Goal: Information Seeking & Learning: Check status

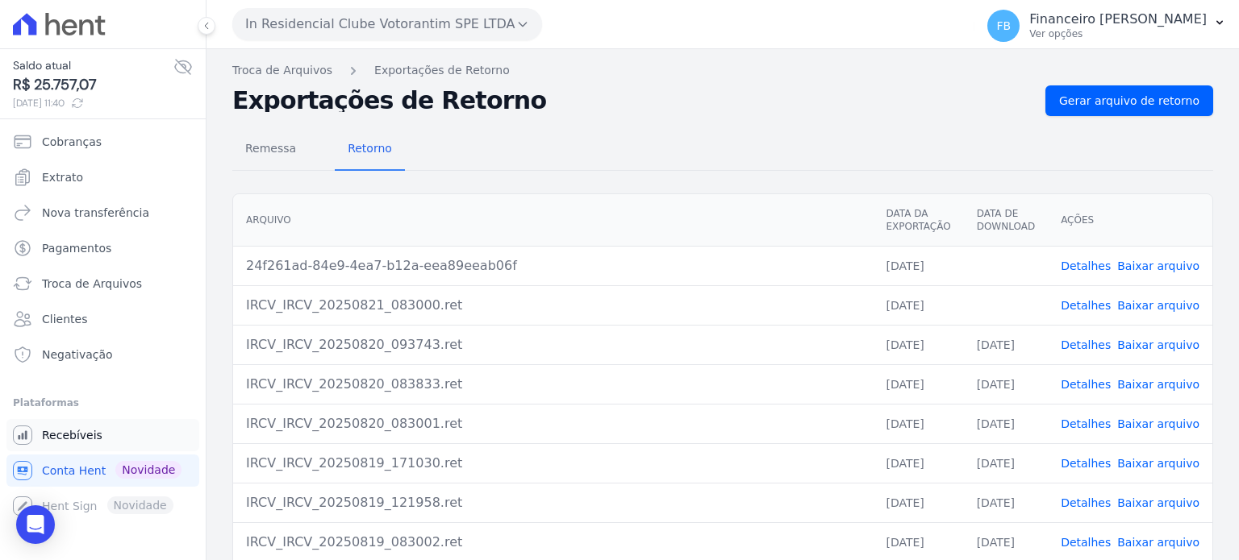
click at [73, 428] on span "Recebíveis" at bounding box center [72, 435] width 60 height 16
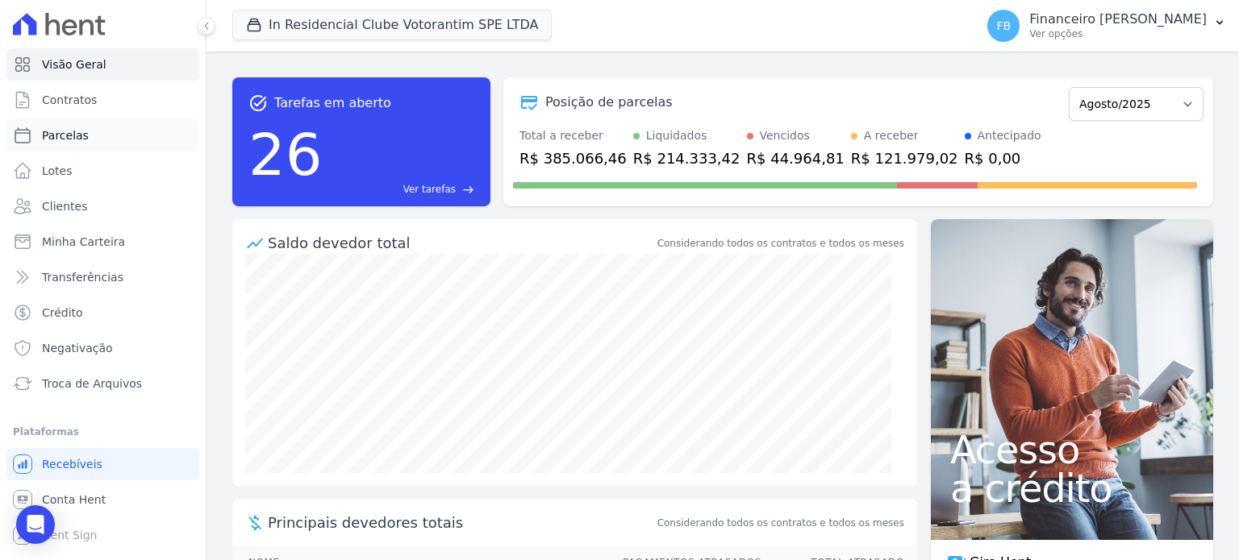
click at [92, 141] on link "Parcelas" at bounding box center [102, 135] width 193 height 32
select select
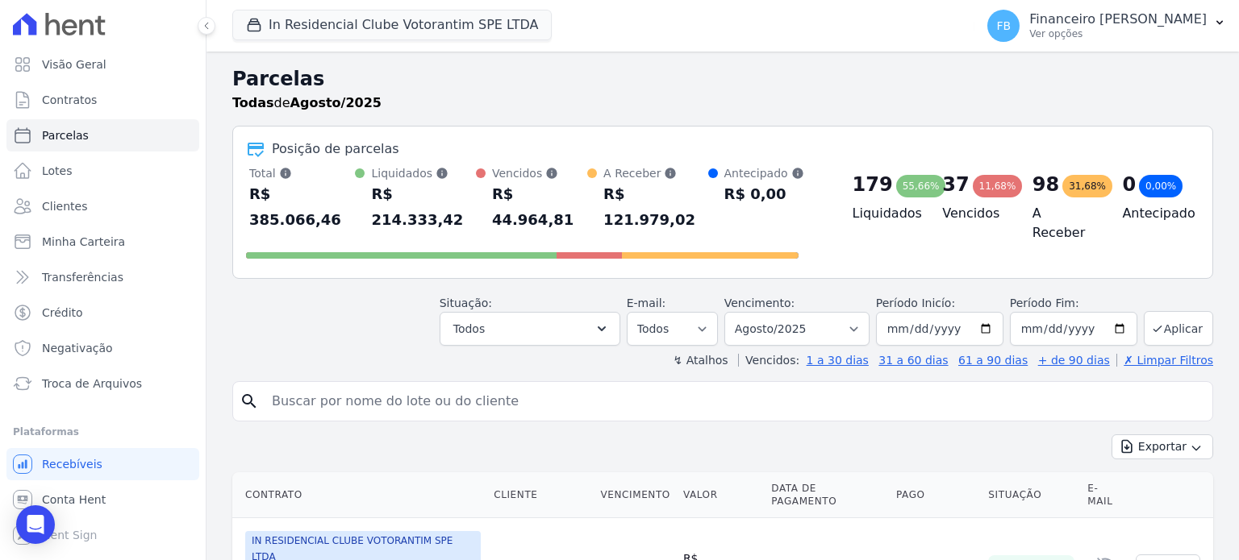
click at [469, 385] on input "search" at bounding box center [734, 401] width 944 height 32
type input "aislan"
select select
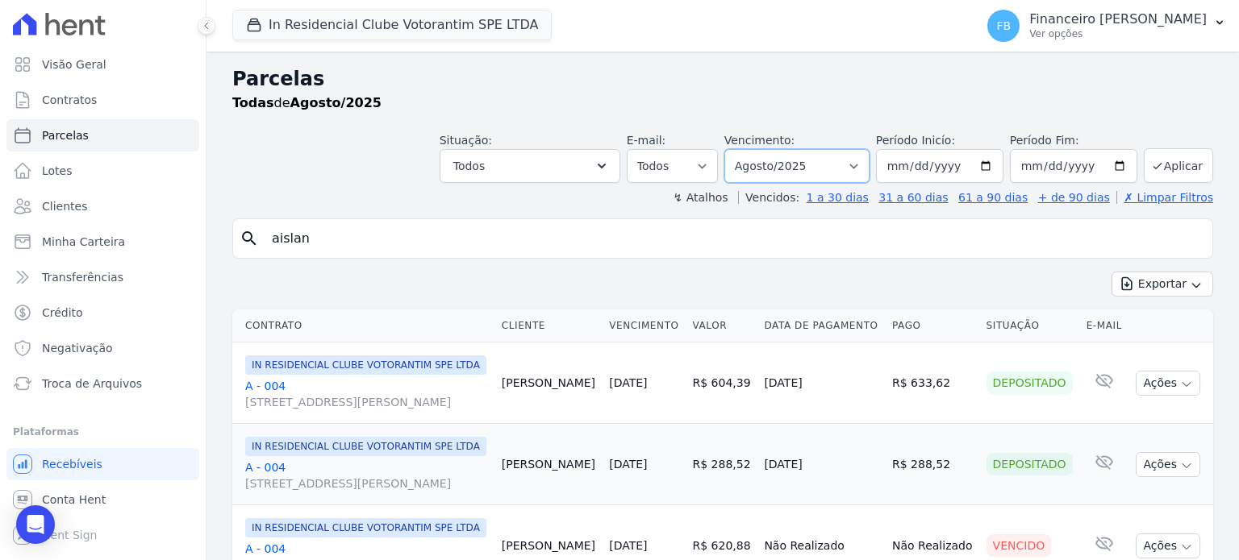
click at [858, 165] on select "Filtrar por período ──────── Todos os meses Janeiro/2023 Fevereiro/2023 Março/2…" at bounding box center [796, 166] width 145 height 34
select select "07/2024"
click at [737, 149] on select "Filtrar por período ──────── Todos os meses Janeiro/2023 Fevereiro/2023 Março/2…" at bounding box center [796, 166] width 145 height 34
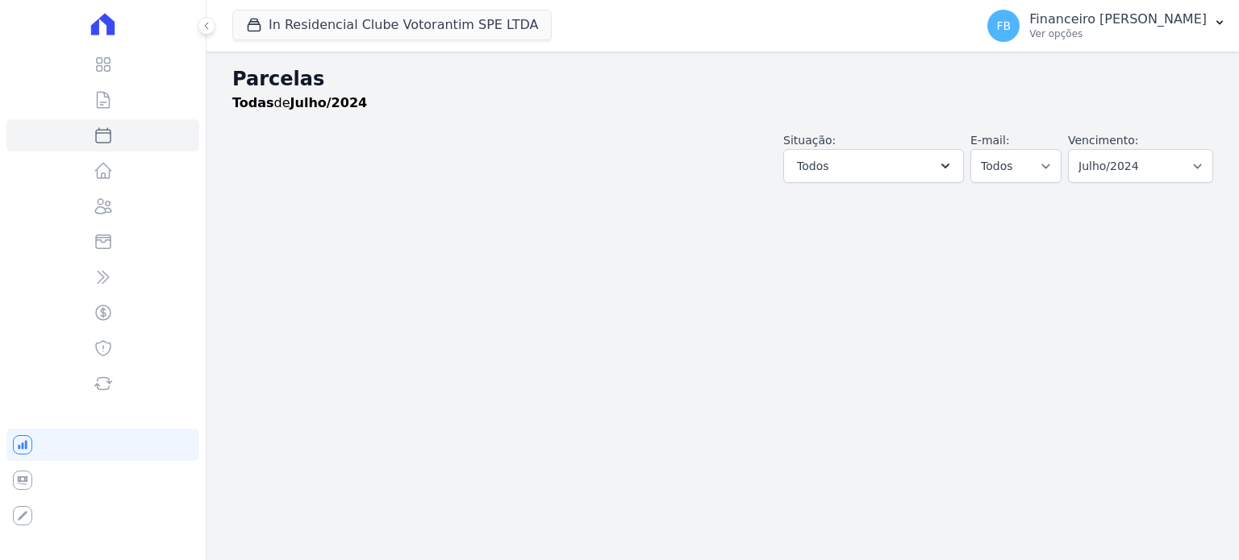
select select
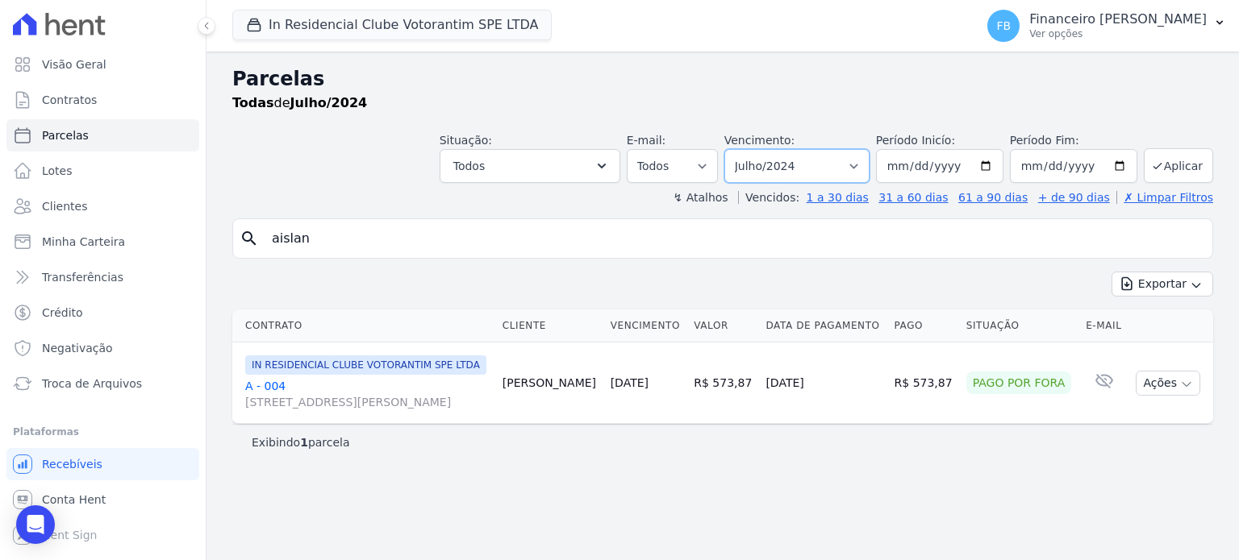
click at [868, 168] on select "Filtrar por período ──────── Todos os meses Janeiro/2023 Fevereiro/2023 Março/2…" at bounding box center [796, 166] width 145 height 34
select select "07/2025"
click at [749, 149] on select "Filtrar por período ──────── Todos os meses Janeiro/2023 Fevereiro/2023 Março/2…" at bounding box center [796, 166] width 145 height 34
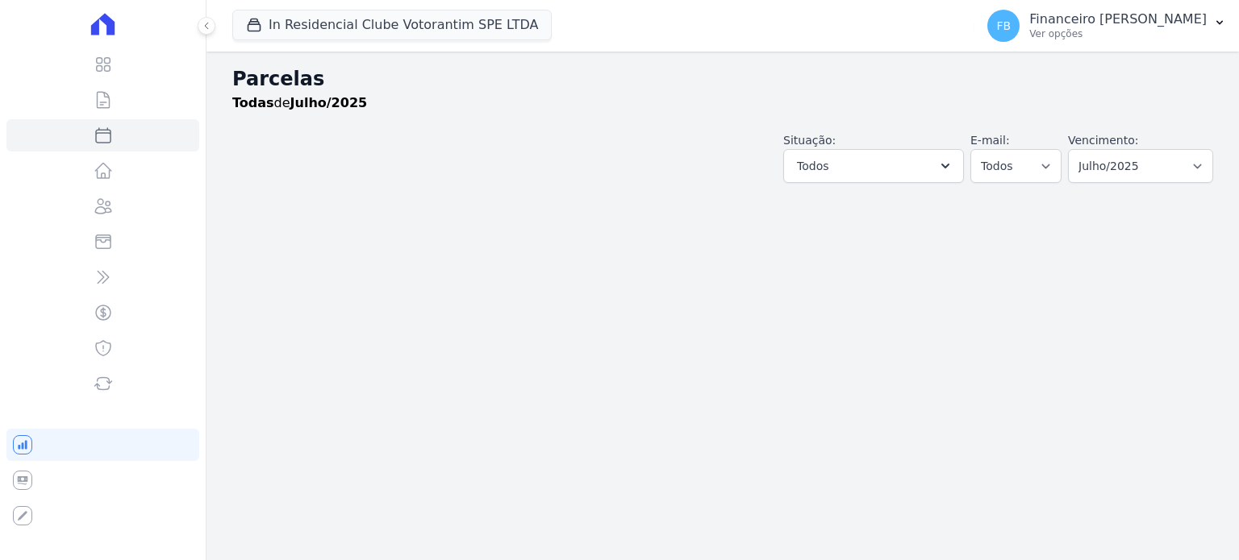
select select
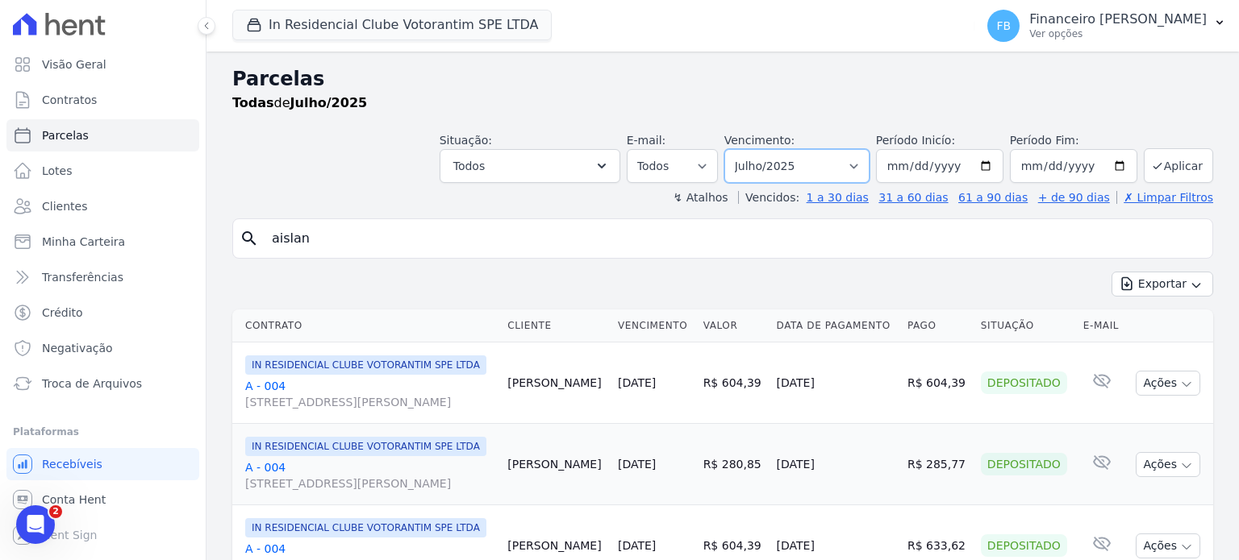
click at [856, 163] on select "Filtrar por período ──────── Todos os meses Janeiro/2023 Fevereiro/2023 Março/2…" at bounding box center [796, 166] width 145 height 34
select select "06/2024"
click at [737, 149] on select "Filtrar por período ──────── Todos os meses Janeiro/2023 Fevereiro/2023 Março/2…" at bounding box center [796, 166] width 145 height 34
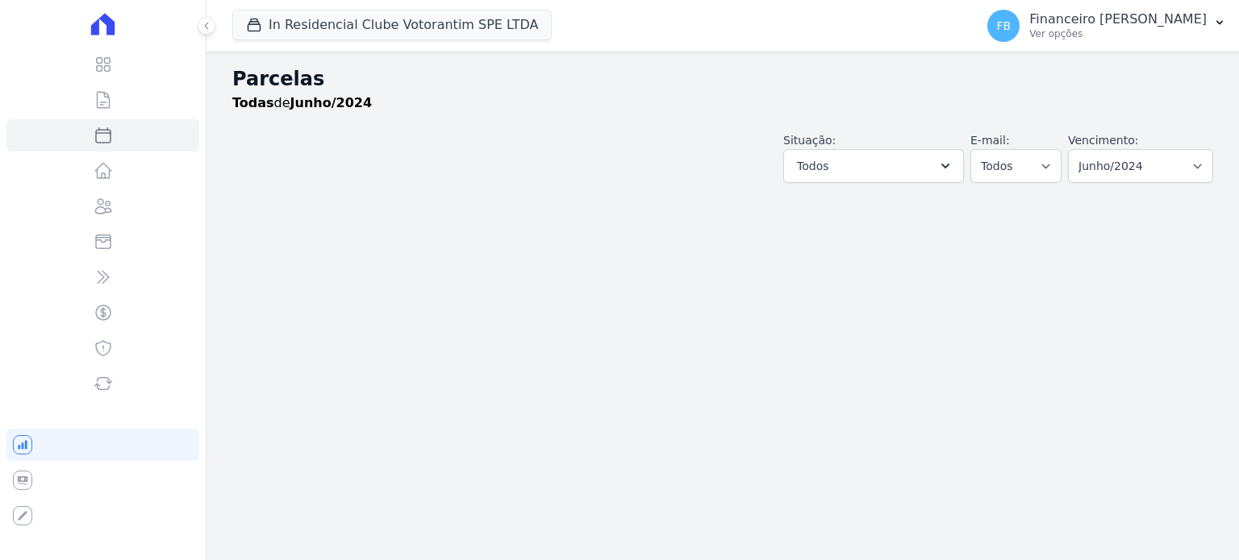
select select
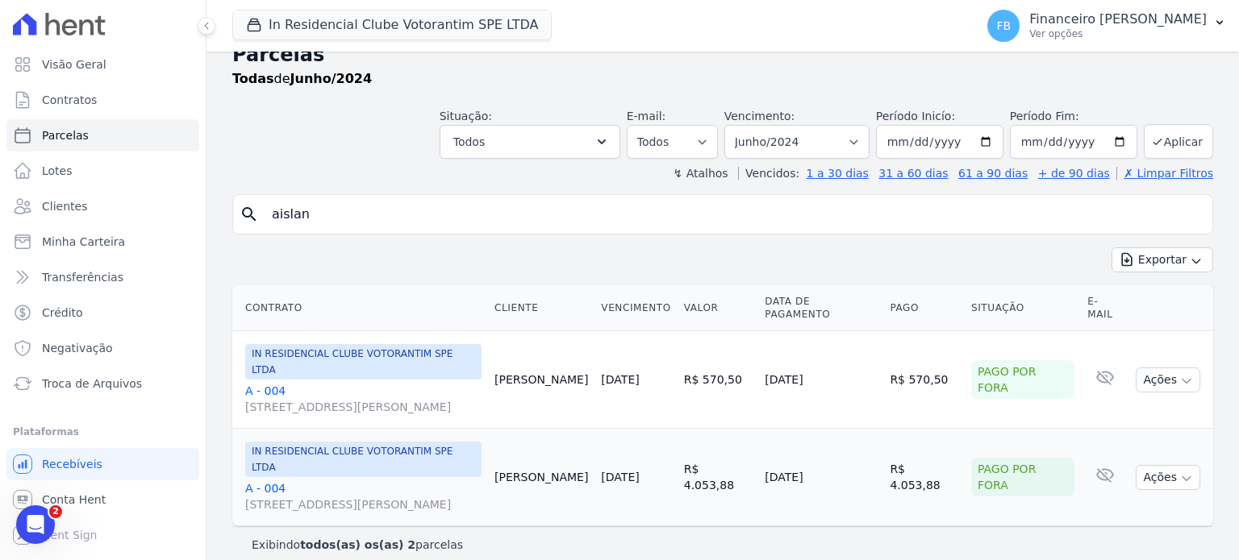
scroll to position [38, 0]
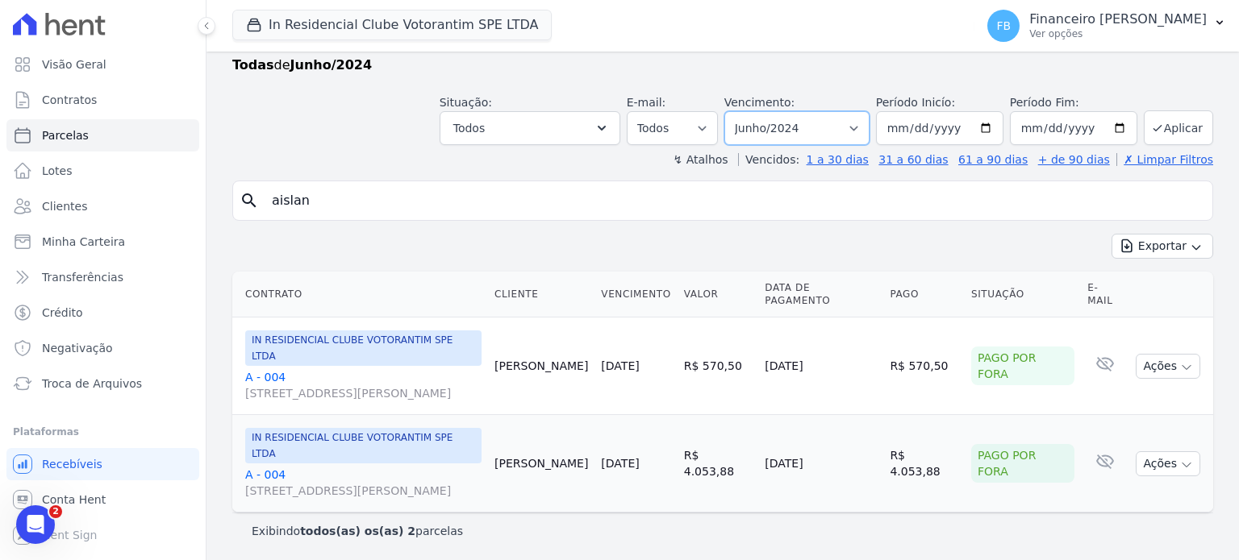
click at [860, 125] on select "Filtrar por período ──────── Todos os meses Janeiro/2023 Fevereiro/2023 Março/2…" at bounding box center [796, 128] width 145 height 34
select select "07/2025"
click at [737, 111] on select "Filtrar por período ──────── Todos os meses Janeiro/2023 Fevereiro/2023 Março/2…" at bounding box center [796, 128] width 145 height 34
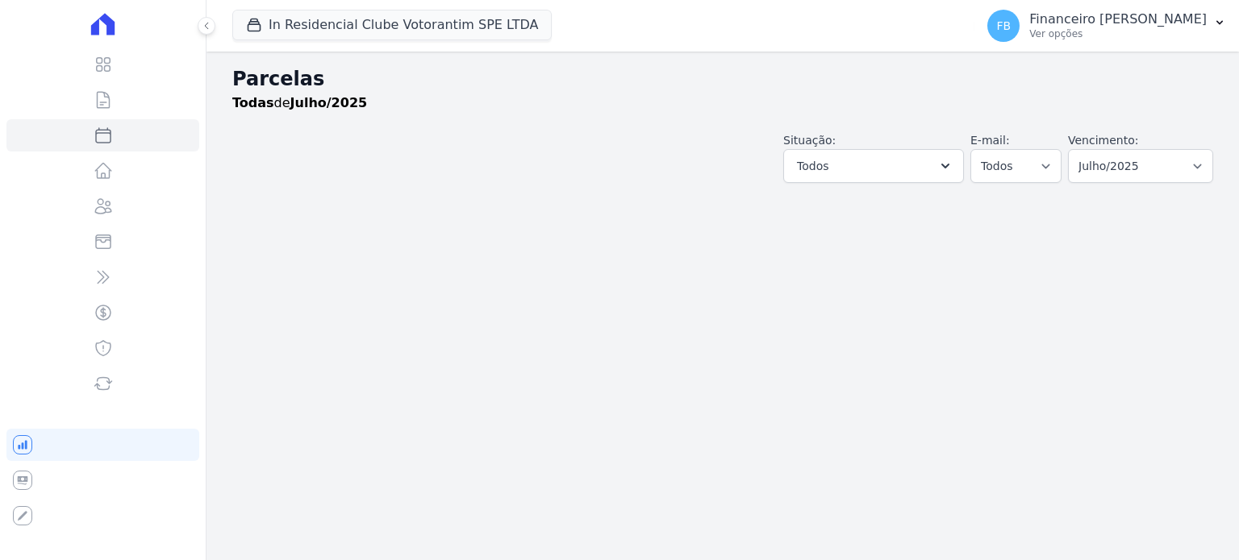
select select
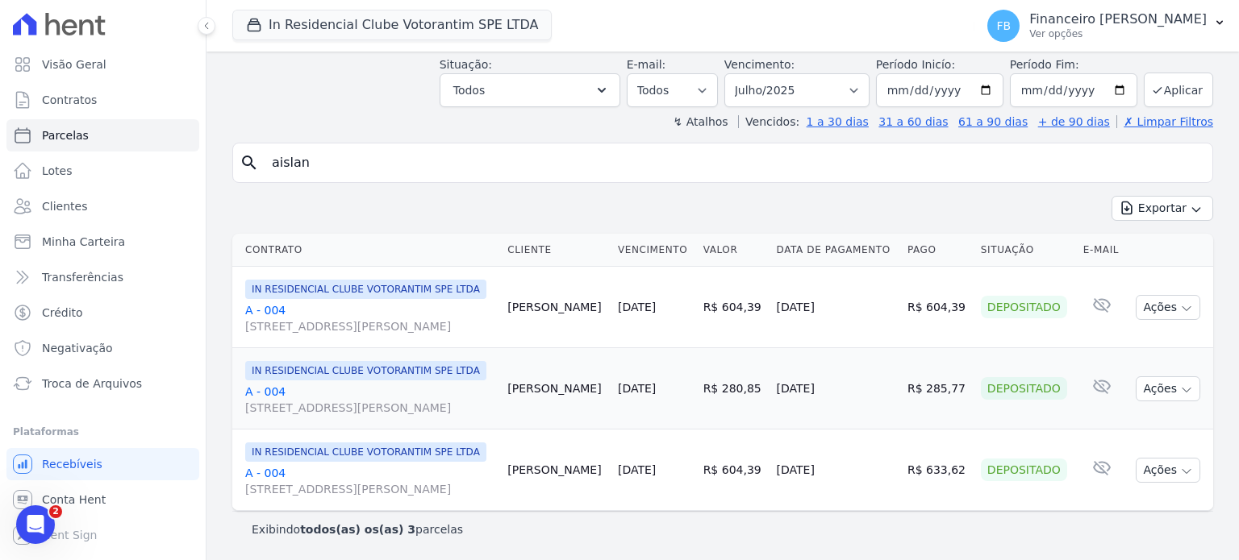
scroll to position [135, 0]
click at [267, 302] on link "A - 004 [STREET_ADDRESS][PERSON_NAME] Campolim" at bounding box center [369, 318] width 249 height 32
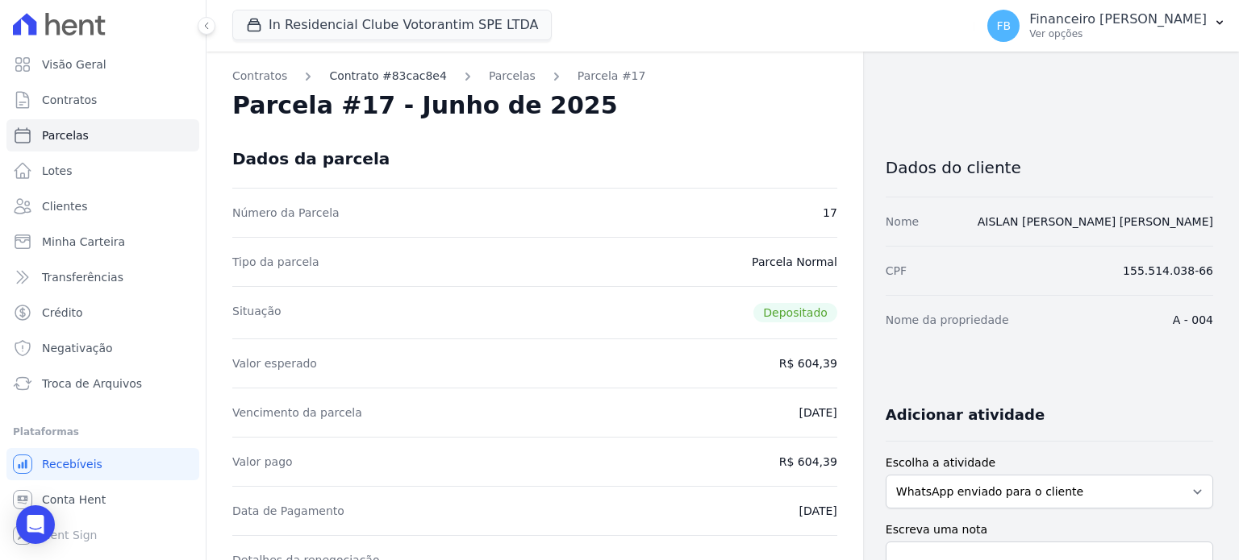
click at [391, 76] on link "Contrato #83cac8e4" at bounding box center [388, 76] width 118 height 17
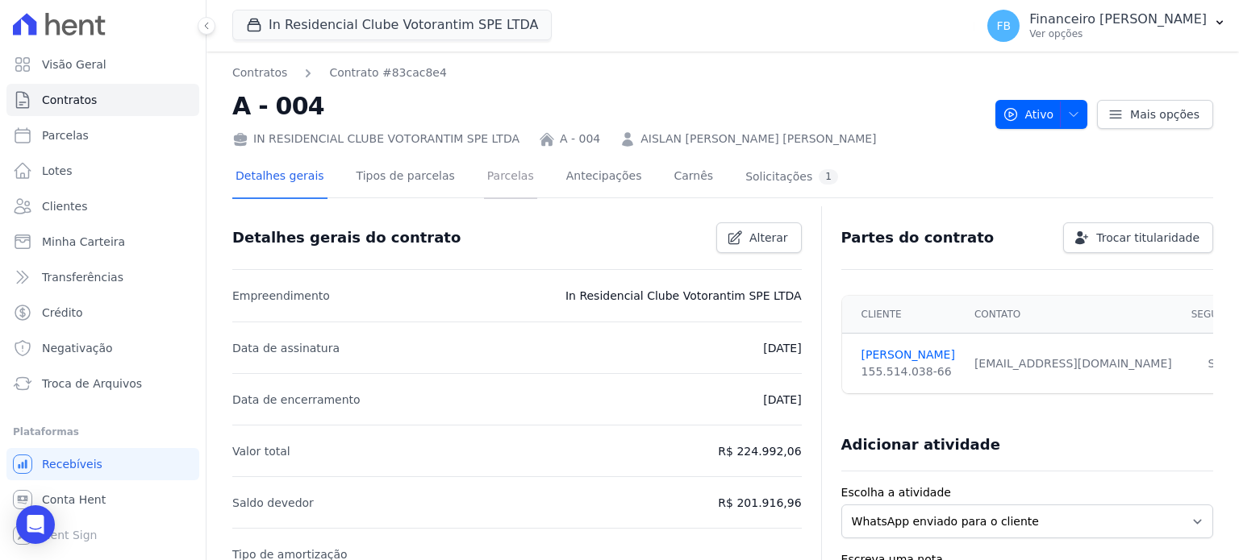
click at [484, 175] on link "Parcelas" at bounding box center [510, 177] width 53 height 43
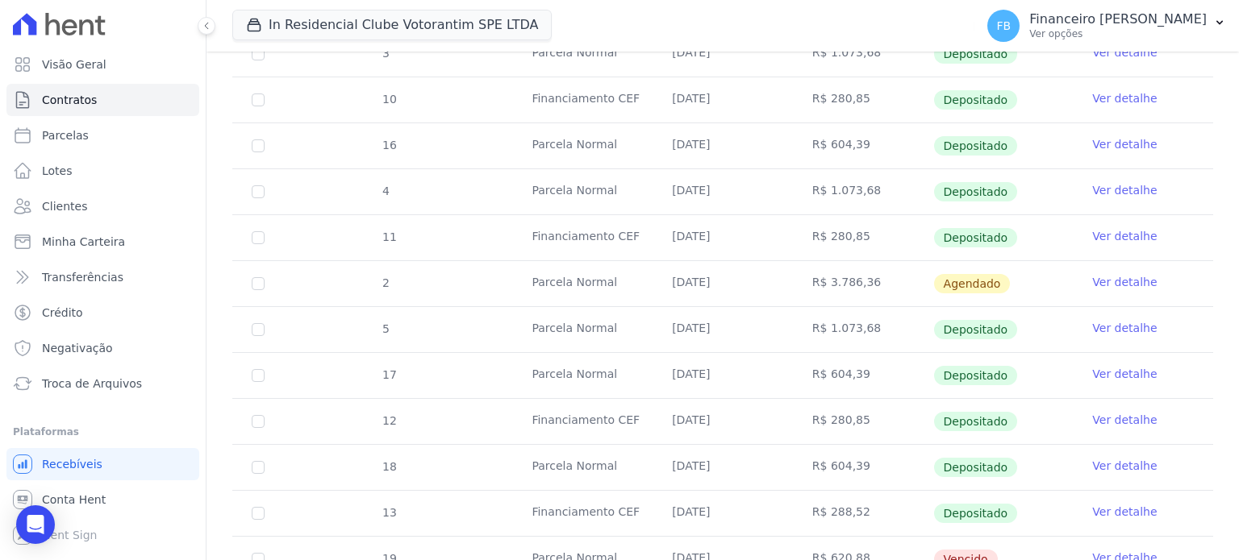
scroll to position [887, 0]
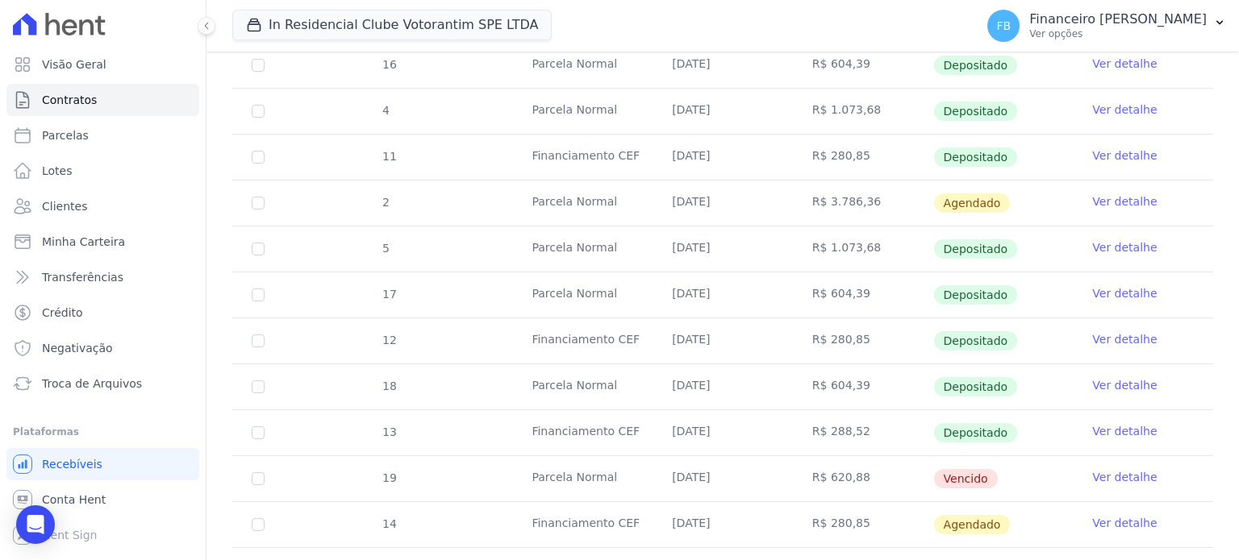
click at [1135, 288] on link "Ver detalhe" at bounding box center [1124, 293] width 65 height 16
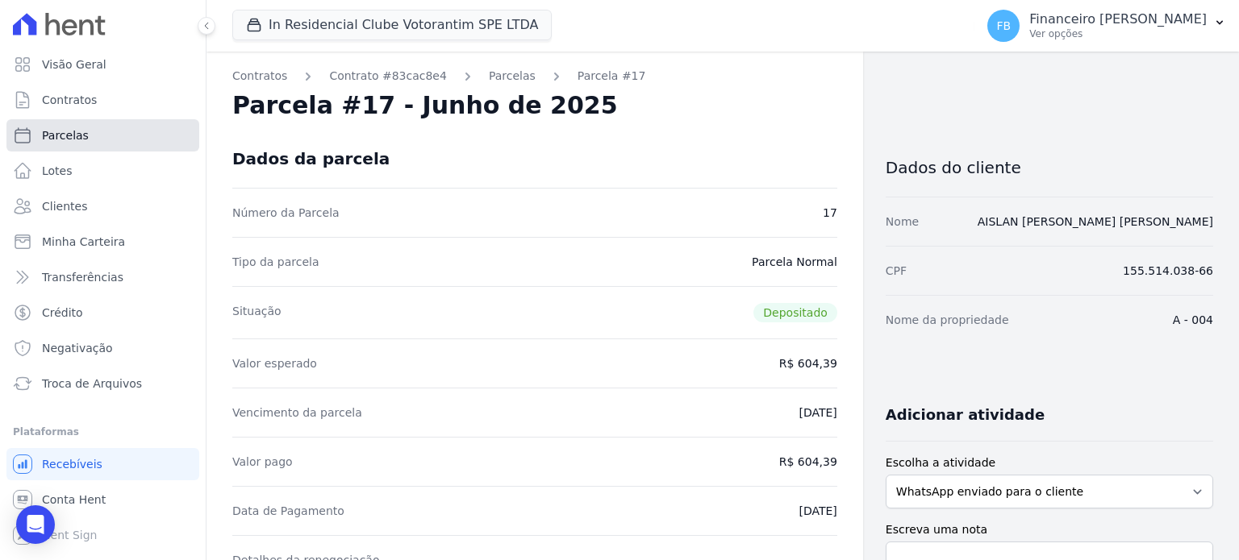
click at [120, 135] on link "Parcelas" at bounding box center [102, 135] width 193 height 32
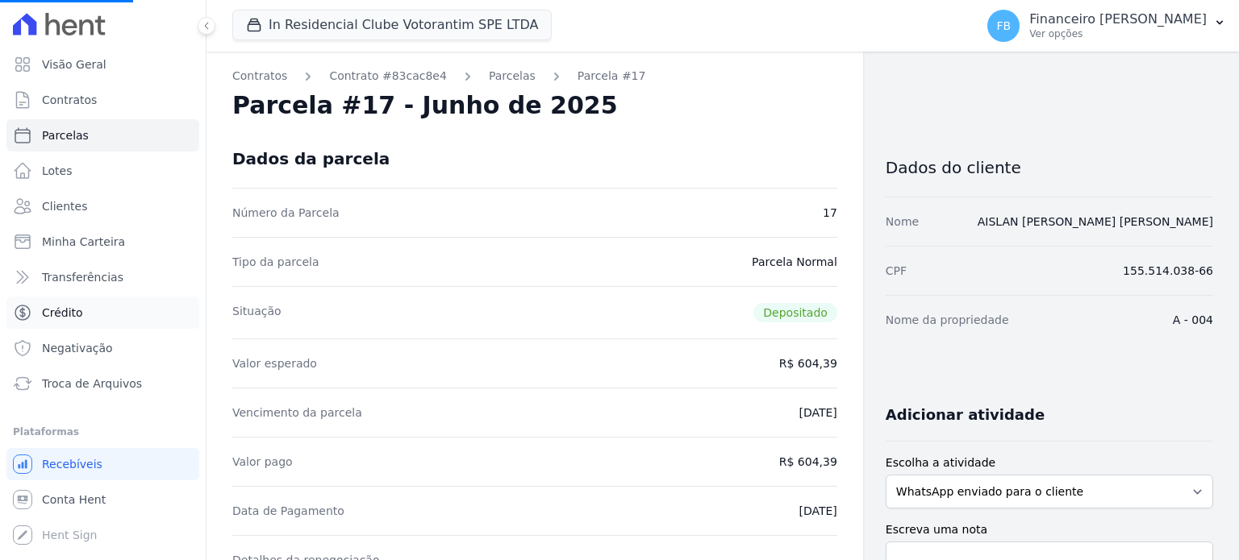
select select
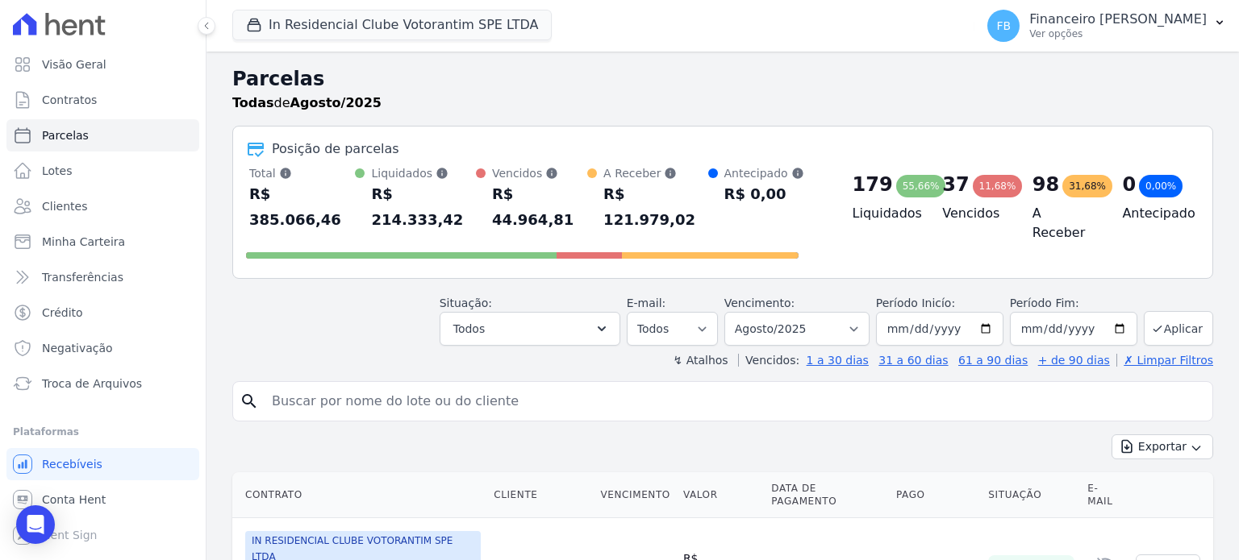
click at [307, 385] on input "search" at bounding box center [734, 401] width 944 height 32
type input "aislan"
select select
